Goal: Information Seeking & Learning: Learn about a topic

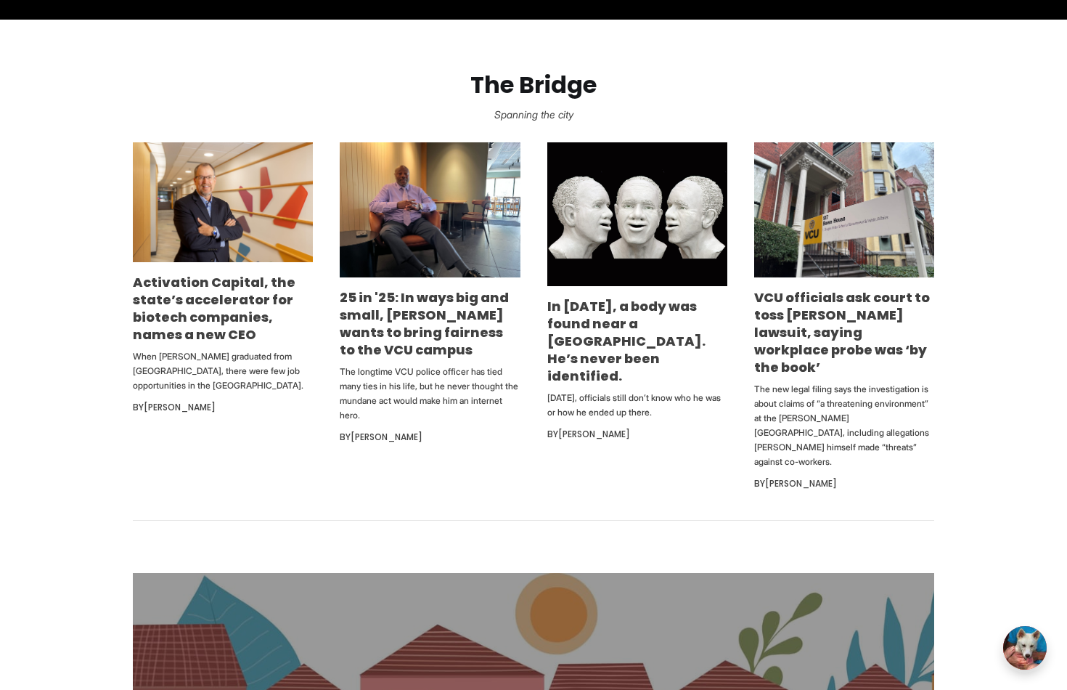
scroll to position [848, 0]
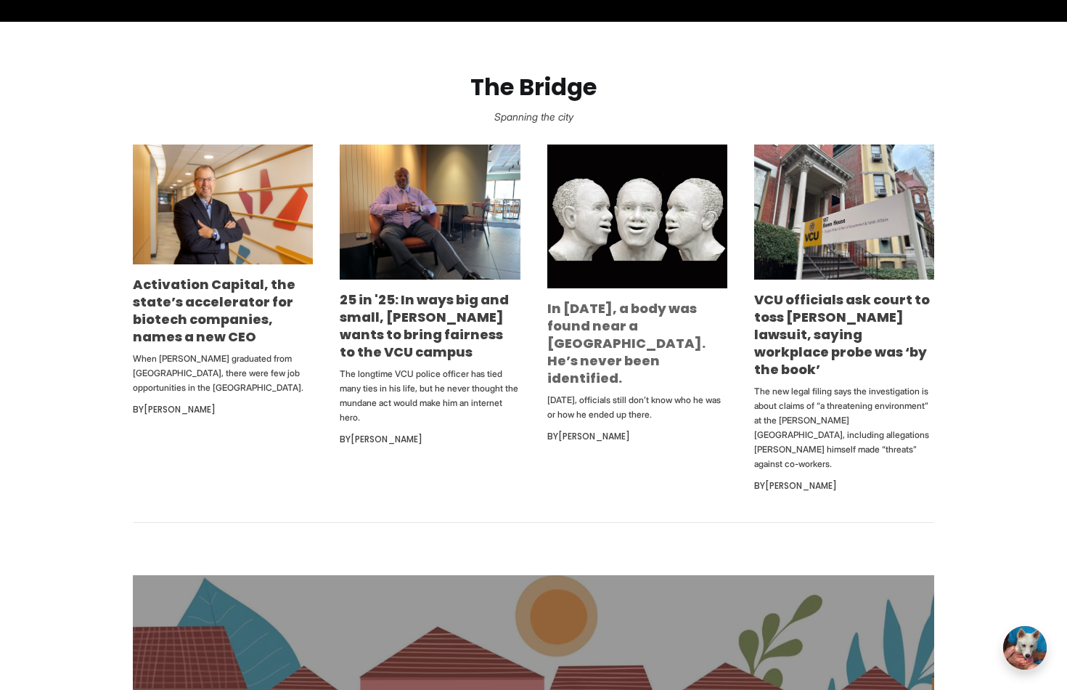
click at [649, 335] on link "In [DATE], a body was found near a [GEOGRAPHIC_DATA]. He’s never been identifie…" at bounding box center [626, 343] width 158 height 88
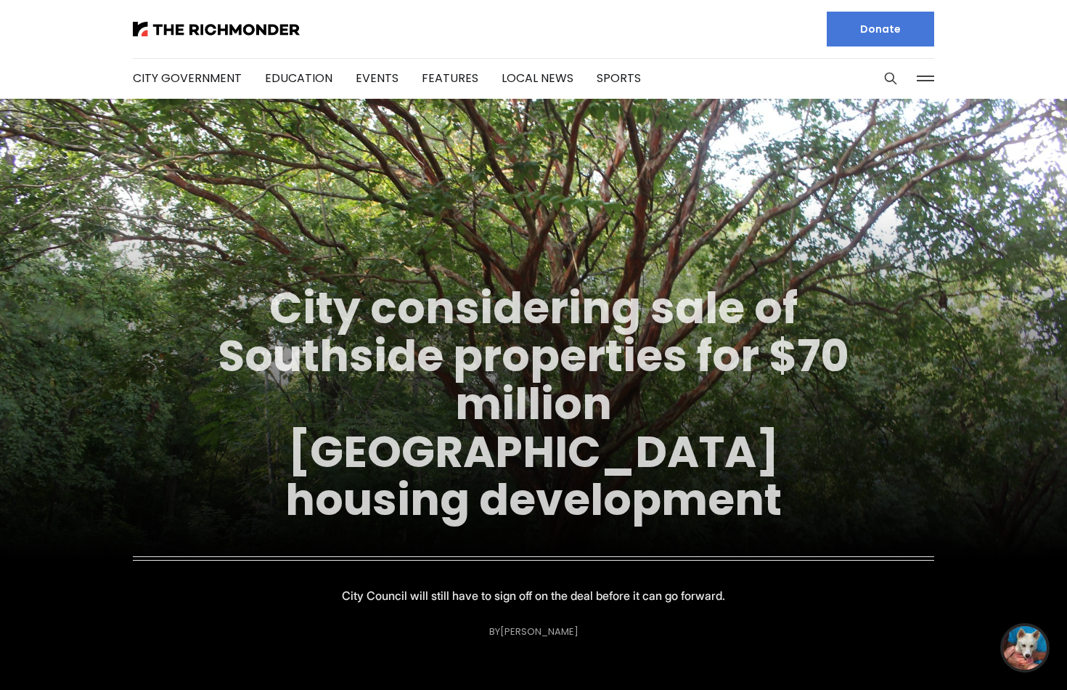
scroll to position [0, 0]
click at [588, 342] on link "City considering sale of Southside properties for $70 million [GEOGRAPHIC_DATA]…" at bounding box center [534, 403] width 632 height 253
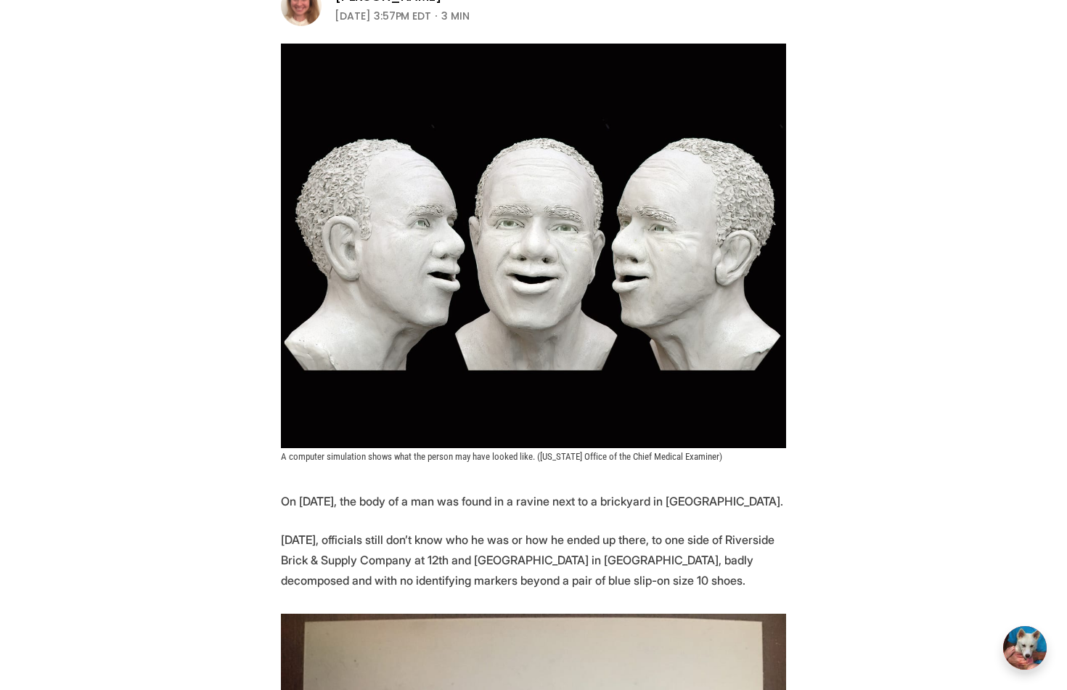
scroll to position [168, 0]
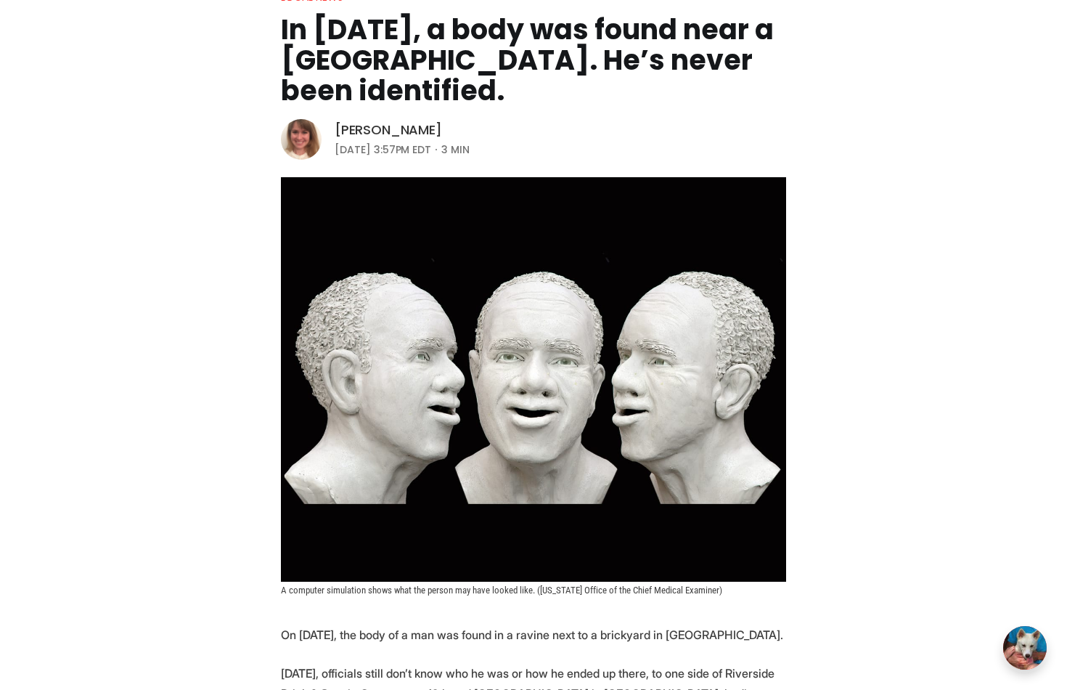
click at [396, 128] on link "[PERSON_NAME]" at bounding box center [388, 129] width 107 height 17
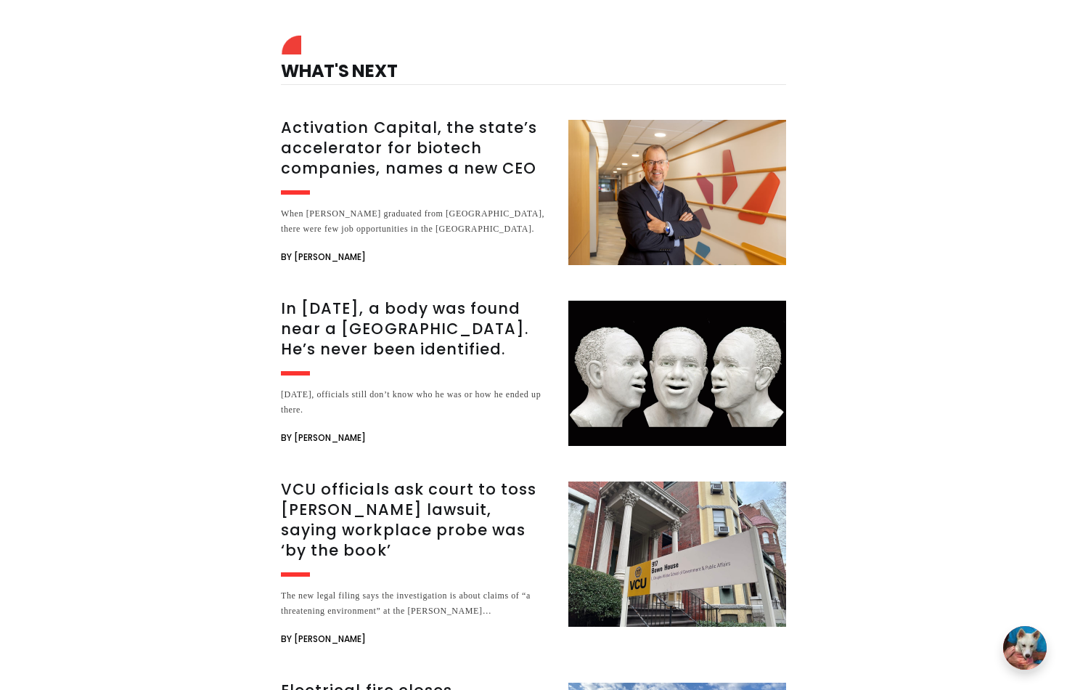
scroll to position [2633, 0]
